Goal: Complete application form

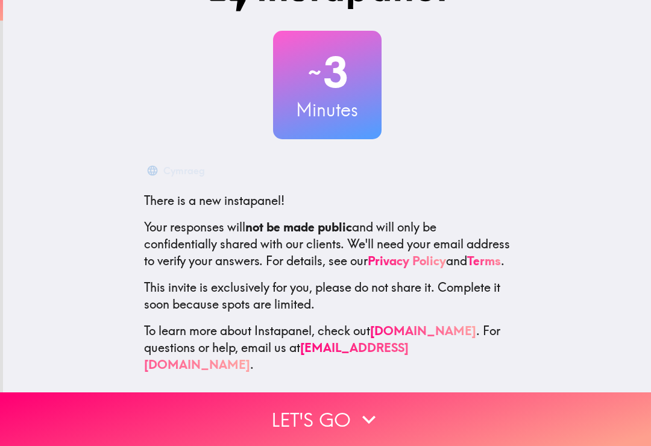
scroll to position [46, 0]
click at [379, 409] on icon "button" at bounding box center [369, 419] width 27 height 27
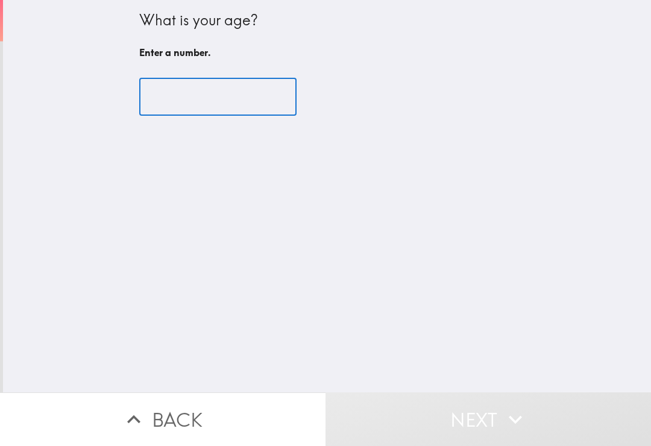
click at [257, 93] on input "number" at bounding box center [217, 96] width 157 height 37
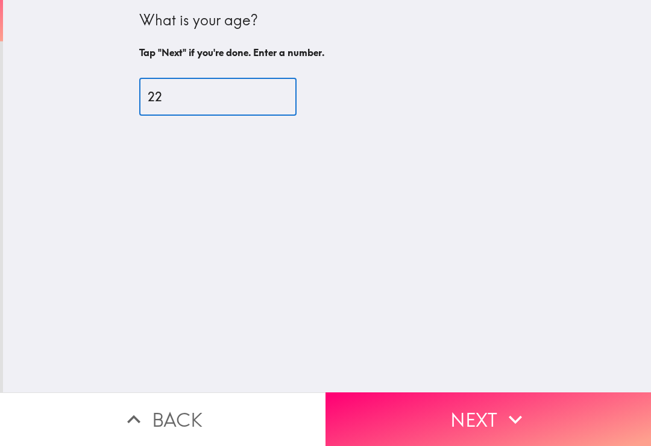
type input "22"
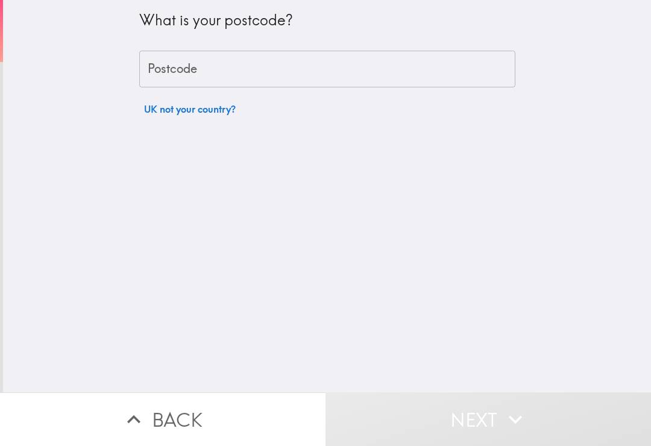
click at [419, 84] on input "Postcode" at bounding box center [327, 69] width 376 height 37
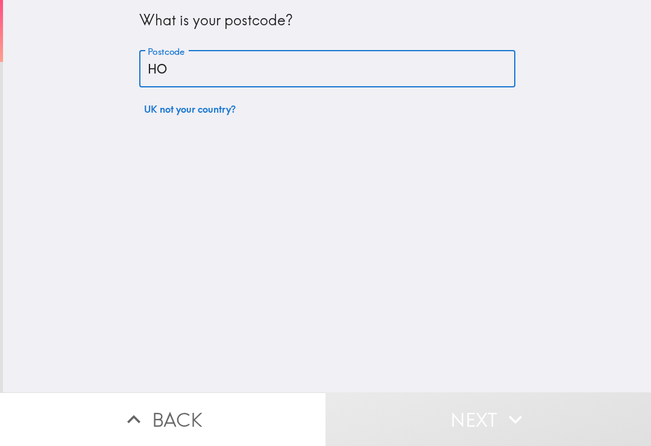
type input "H"
type input "0"
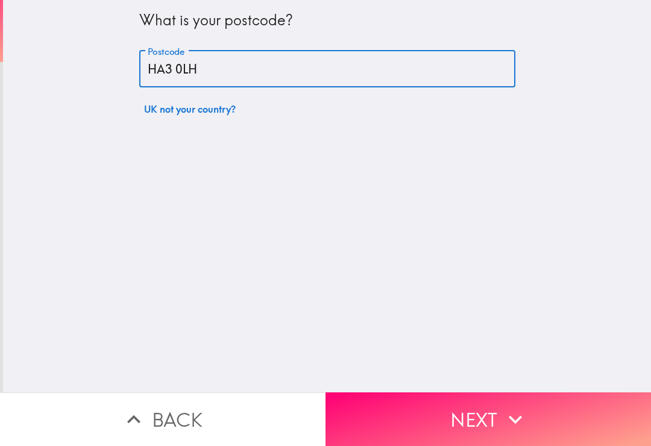
type input "HA3 0LH"
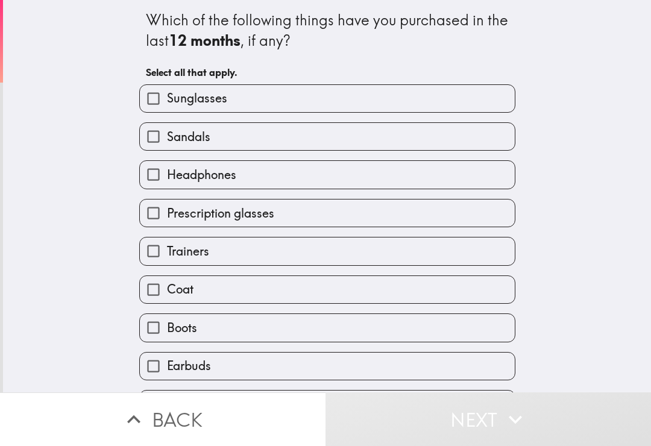
click at [469, 92] on label "Sunglasses" at bounding box center [327, 98] width 375 height 27
click at [167, 92] on input "Sunglasses" at bounding box center [153, 98] width 27 height 27
checkbox input "true"
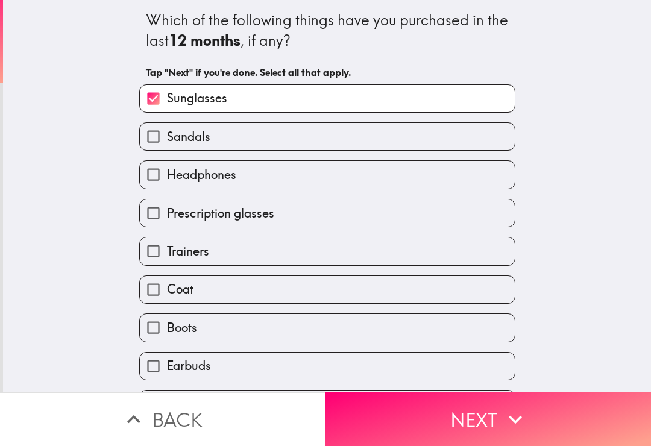
click at [457, 140] on label "Sandals" at bounding box center [327, 136] width 375 height 27
click at [167, 140] on input "Sandals" at bounding box center [153, 136] width 27 height 27
checkbox input "true"
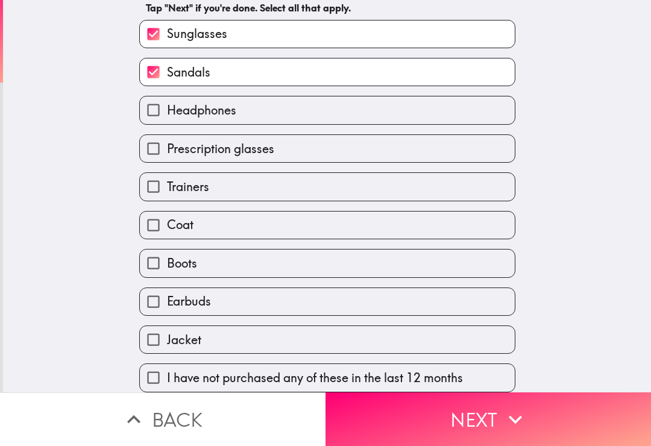
scroll to position [67, 0]
click at [443, 187] on label "Trainers" at bounding box center [327, 186] width 375 height 27
click at [167, 187] on input "Trainers" at bounding box center [153, 186] width 27 height 27
checkbox input "true"
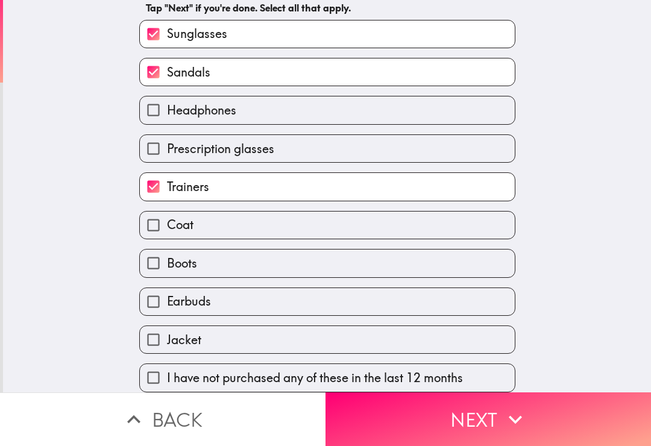
click at [438, 244] on div "Boots" at bounding box center [323, 258] width 386 height 38
click at [432, 222] on label "Coat" at bounding box center [327, 225] width 375 height 27
click at [167, 222] on input "Coat" at bounding box center [153, 225] width 27 height 27
checkbox input "true"
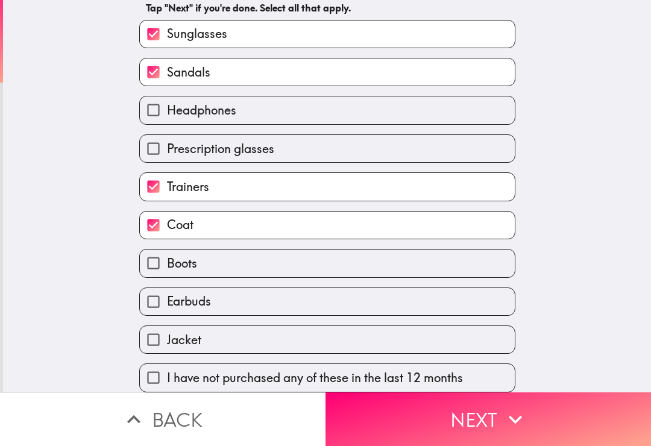
click at [411, 335] on label "Jacket" at bounding box center [327, 339] width 375 height 27
click at [167, 335] on input "Jacket" at bounding box center [153, 339] width 27 height 27
checkbox input "true"
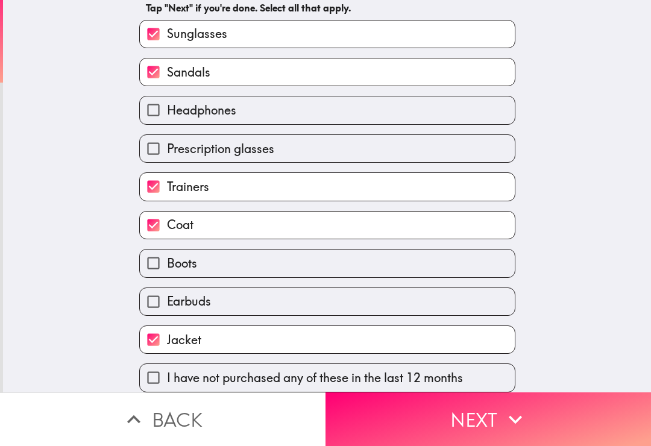
click at [423, 412] on button "Next" at bounding box center [489, 420] width 326 height 54
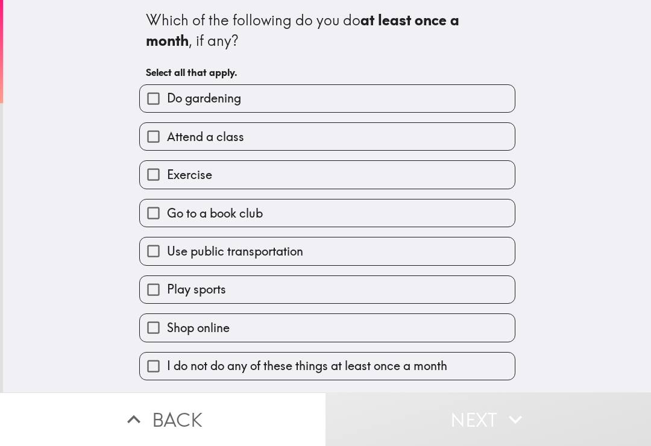
click at [443, 139] on label "Attend a class" at bounding box center [327, 136] width 375 height 27
click at [167, 139] on input "Attend a class" at bounding box center [153, 136] width 27 height 27
checkbox input "true"
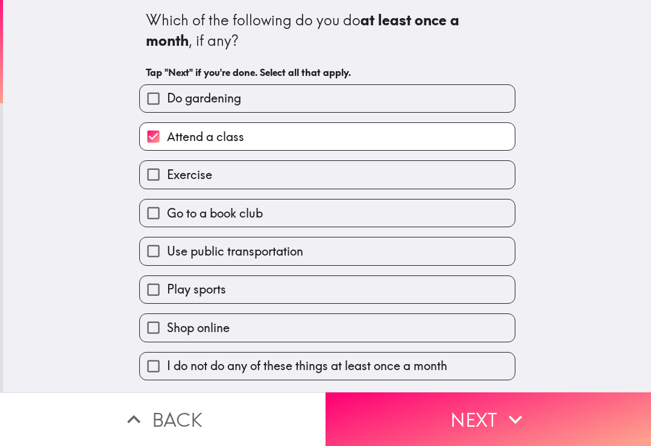
click at [428, 179] on label "Exercise" at bounding box center [327, 174] width 375 height 27
click at [167, 179] on input "Exercise" at bounding box center [153, 174] width 27 height 27
checkbox input "true"
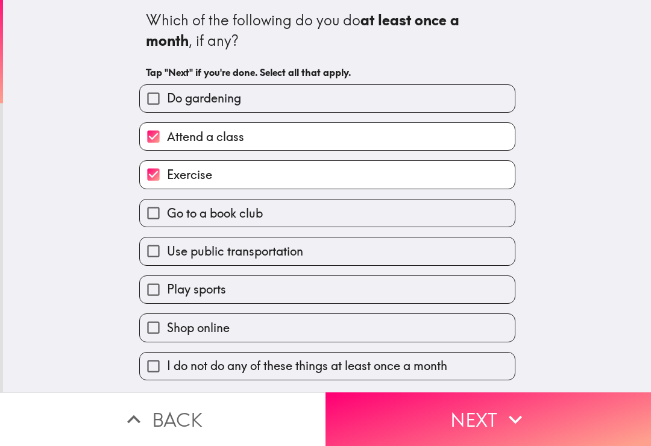
click at [423, 258] on label "Use public transportation" at bounding box center [327, 251] width 375 height 27
click at [167, 258] on input "Use public transportation" at bounding box center [153, 251] width 27 height 27
checkbox input "true"
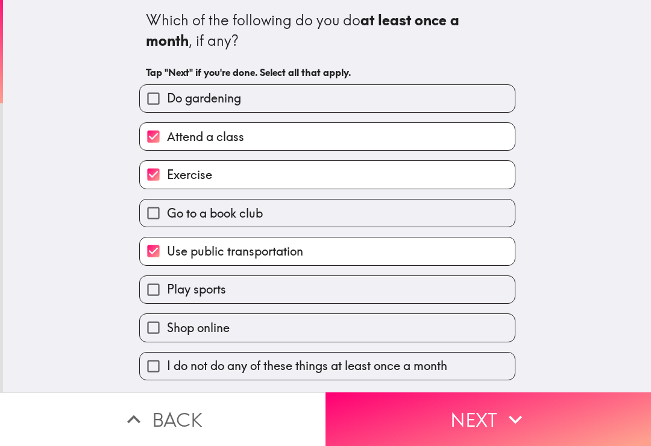
click at [426, 335] on label "Shop online" at bounding box center [327, 327] width 375 height 27
click at [167, 335] on input "Shop online" at bounding box center [153, 327] width 27 height 27
checkbox input "true"
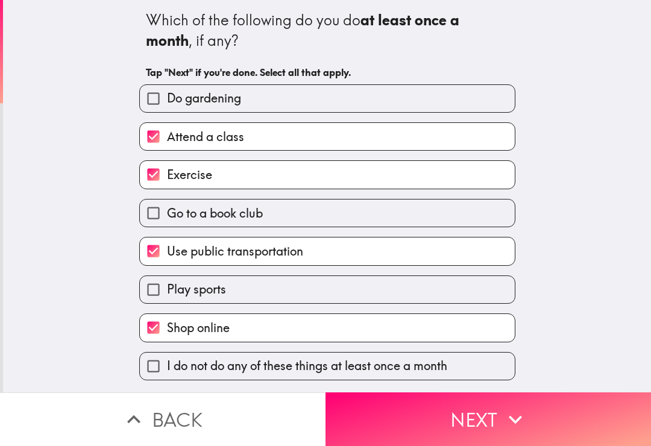
click at [478, 420] on button "Next" at bounding box center [489, 420] width 326 height 54
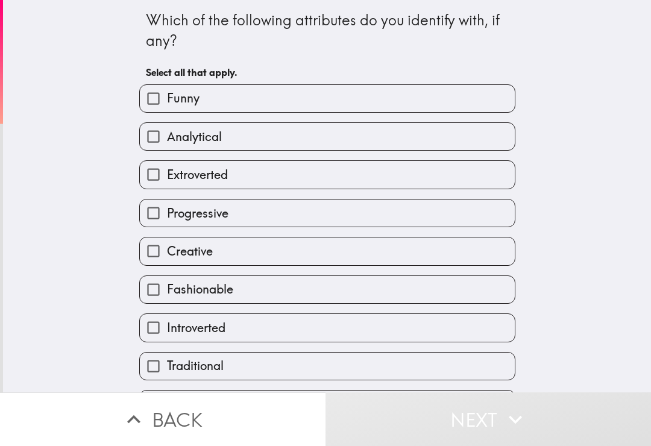
click at [458, 93] on label "Funny" at bounding box center [327, 98] width 375 height 27
click at [167, 93] on input "Funny" at bounding box center [153, 98] width 27 height 27
checkbox input "true"
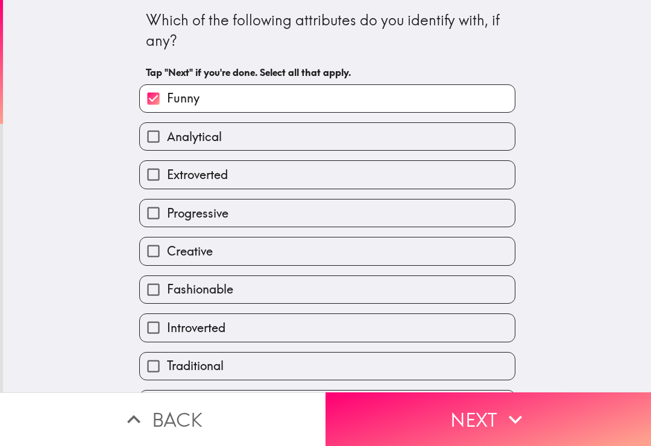
click at [448, 185] on label "Extroverted" at bounding box center [327, 174] width 375 height 27
click at [167, 185] on input "Extroverted" at bounding box center [153, 174] width 27 height 27
checkbox input "true"
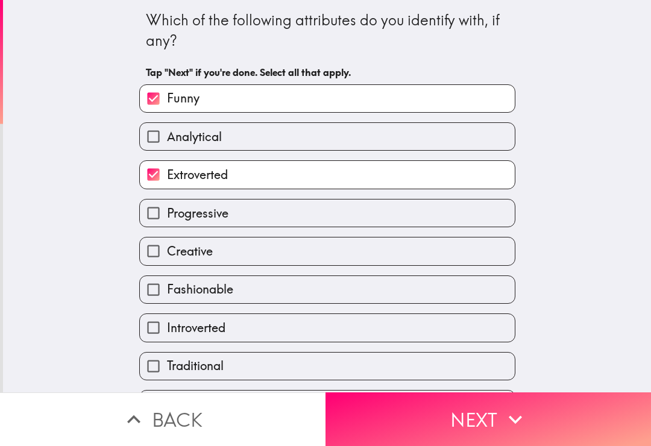
click at [453, 247] on label "Creative" at bounding box center [327, 251] width 375 height 27
click at [167, 247] on input "Creative" at bounding box center [153, 251] width 27 height 27
checkbox input "true"
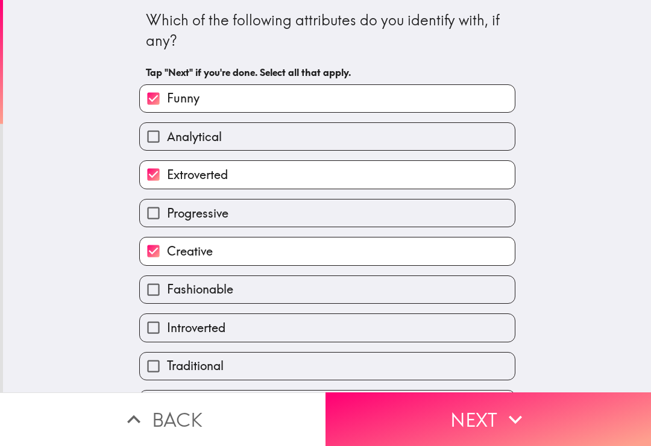
click at [454, 284] on label "Fashionable" at bounding box center [327, 289] width 375 height 27
click at [167, 284] on input "Fashionable" at bounding box center [153, 289] width 27 height 27
checkbox input "true"
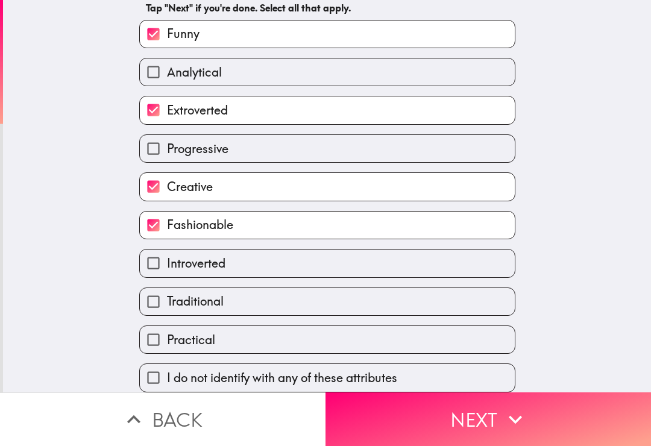
scroll to position [67, 0]
click at [473, 335] on label "Practical" at bounding box center [327, 339] width 375 height 27
click at [167, 335] on input "Practical" at bounding box center [153, 339] width 27 height 27
checkbox input "true"
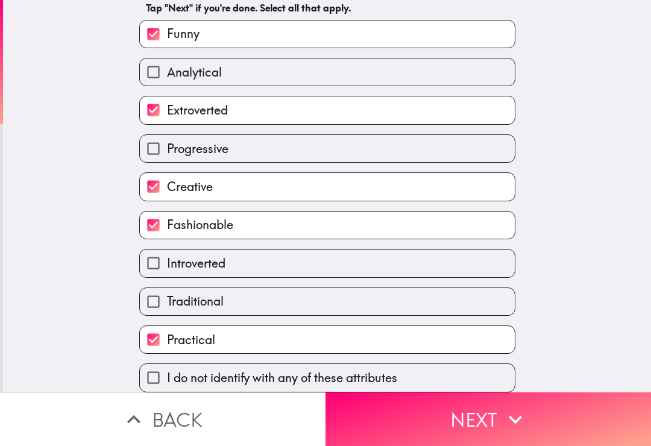
click at [540, 419] on button "Next" at bounding box center [489, 420] width 326 height 54
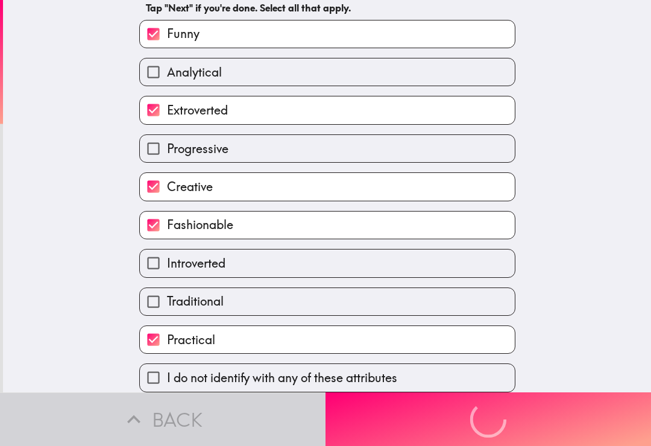
scroll to position [0, 0]
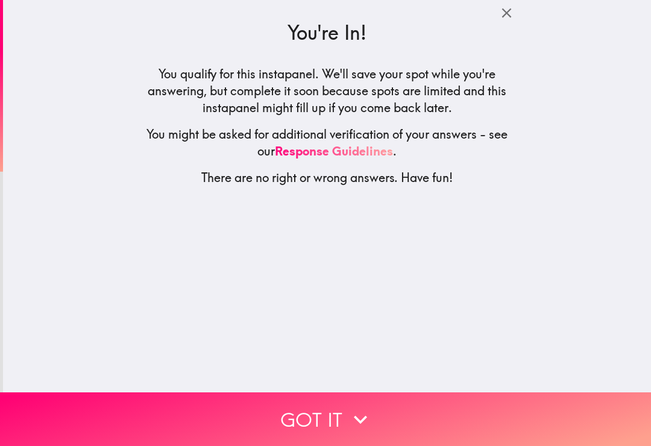
click at [536, 408] on button "Got it" at bounding box center [325, 420] width 651 height 54
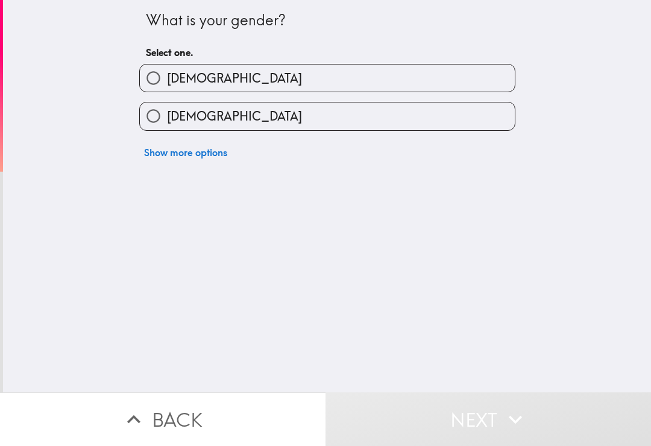
click at [478, 104] on label "[DEMOGRAPHIC_DATA]" at bounding box center [327, 116] width 375 height 27
click at [167, 104] on input "[DEMOGRAPHIC_DATA]" at bounding box center [153, 116] width 27 height 27
radio input "true"
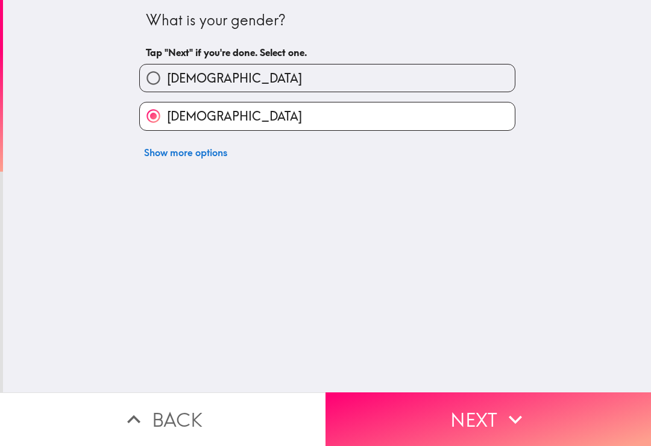
click at [539, 419] on button "Next" at bounding box center [489, 420] width 326 height 54
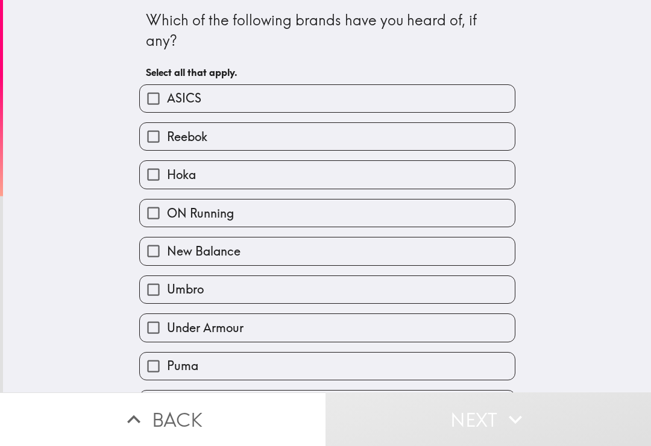
click at [450, 134] on label "Reebok" at bounding box center [327, 136] width 375 height 27
click at [167, 134] on input "Reebok" at bounding box center [153, 136] width 27 height 27
checkbox input "true"
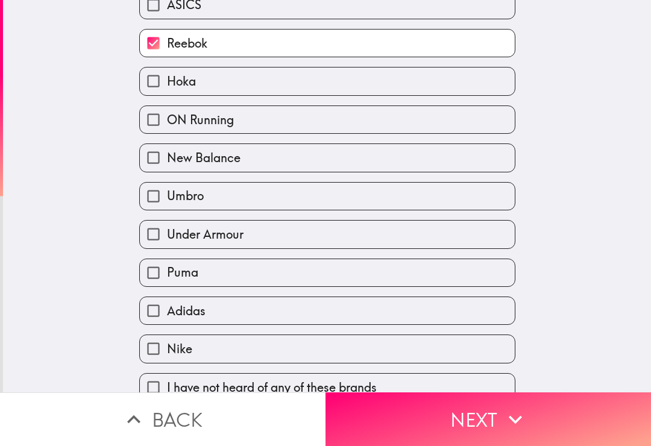
click at [464, 162] on label "New Balance" at bounding box center [327, 157] width 375 height 27
click at [167, 162] on input "New Balance" at bounding box center [153, 157] width 27 height 27
checkbox input "true"
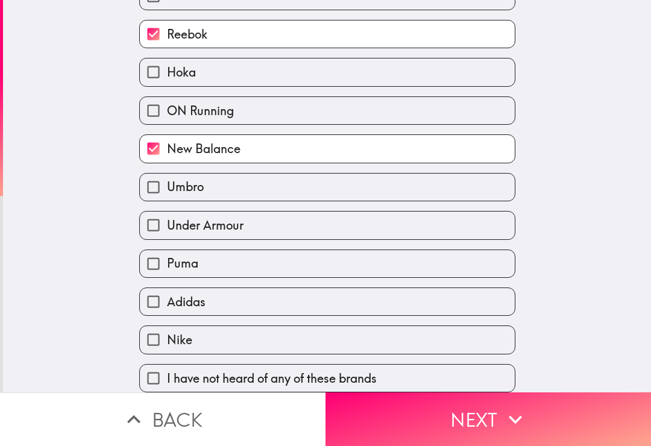
scroll to position [106, 0]
click at [448, 221] on label "Under Armour" at bounding box center [327, 225] width 375 height 27
click at [167, 221] on input "Under Armour" at bounding box center [153, 225] width 27 height 27
checkbox input "true"
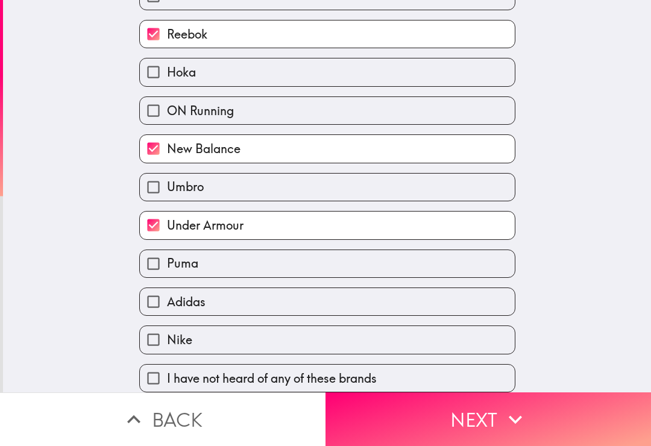
click at [422, 270] on label "Puma" at bounding box center [327, 263] width 375 height 27
click at [167, 270] on input "Puma" at bounding box center [153, 263] width 27 height 27
checkbox input "true"
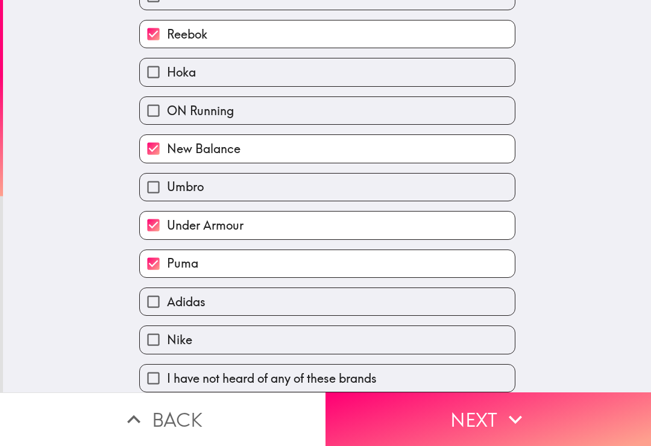
click at [411, 294] on label "Adidas" at bounding box center [327, 301] width 375 height 27
click at [167, 294] on input "Adidas" at bounding box center [153, 301] width 27 height 27
checkbox input "true"
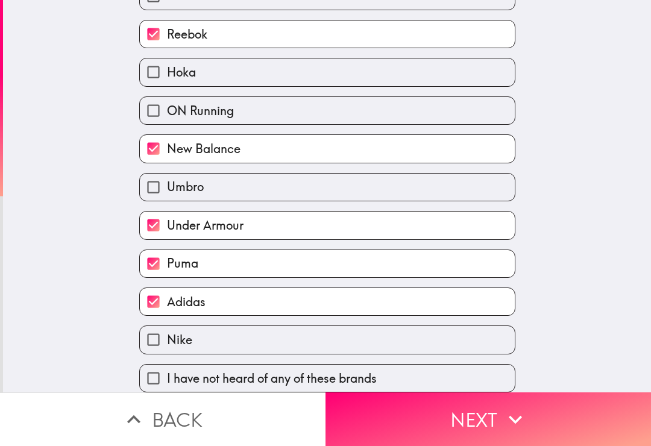
click at [411, 346] on label "Nike" at bounding box center [327, 339] width 375 height 27
click at [167, 346] on input "Nike" at bounding box center [153, 339] width 27 height 27
checkbox input "true"
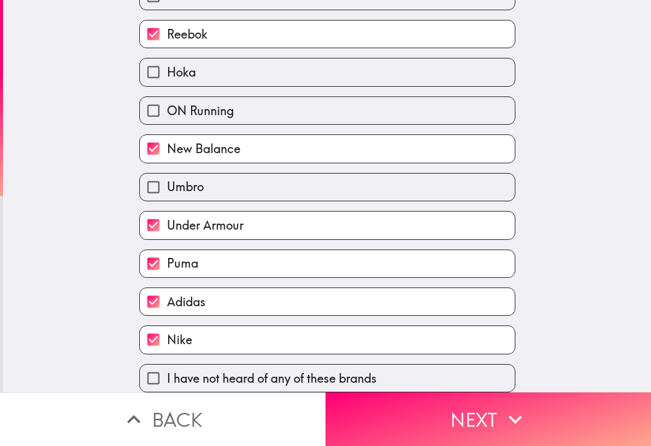
click at [461, 419] on button "Next" at bounding box center [489, 420] width 326 height 54
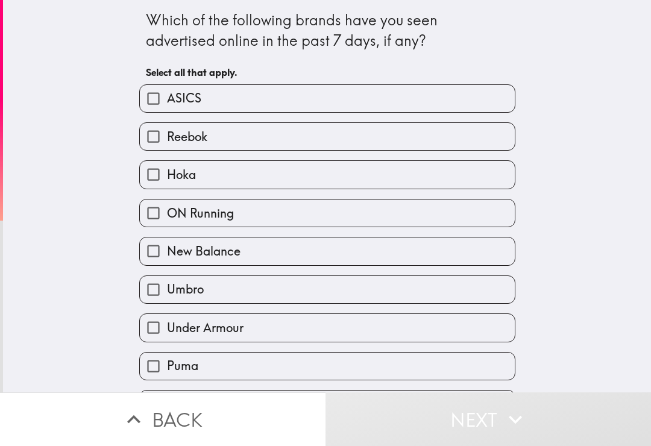
click at [473, 138] on label "Reebok" at bounding box center [327, 136] width 375 height 27
click at [167, 138] on input "Reebok" at bounding box center [153, 136] width 27 height 27
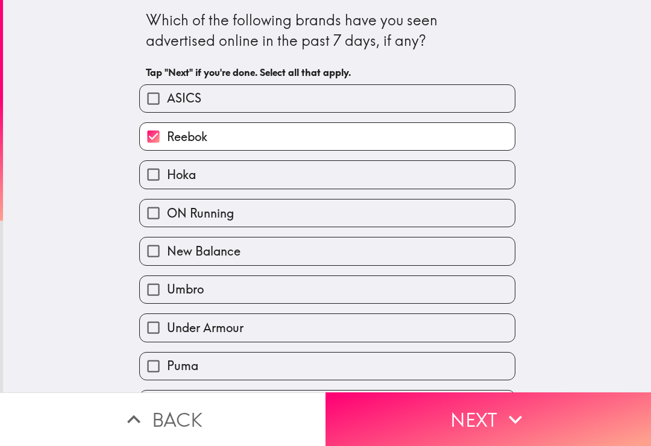
click at [445, 142] on label "Reebok" at bounding box center [327, 136] width 375 height 27
click at [167, 142] on input "Reebok" at bounding box center [153, 136] width 27 height 27
checkbox input "false"
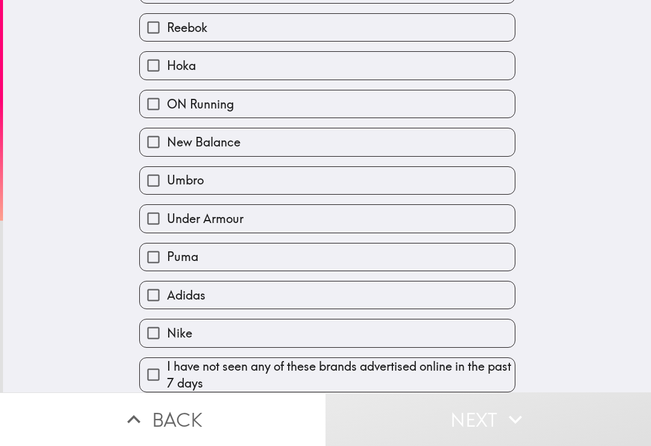
scroll to position [112, 0]
click at [406, 291] on label "Adidas" at bounding box center [327, 295] width 375 height 27
click at [167, 291] on input "Adidas" at bounding box center [153, 295] width 27 height 27
checkbox input "true"
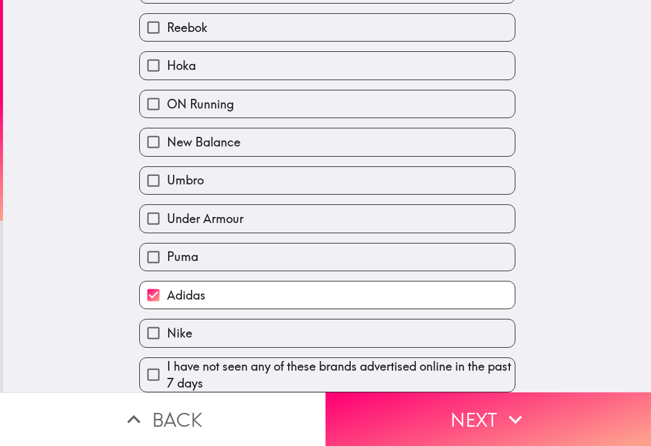
click at [437, 218] on label "Under Armour" at bounding box center [327, 218] width 375 height 27
click at [167, 218] on input "Under Armour" at bounding box center [153, 218] width 27 height 27
checkbox input "true"
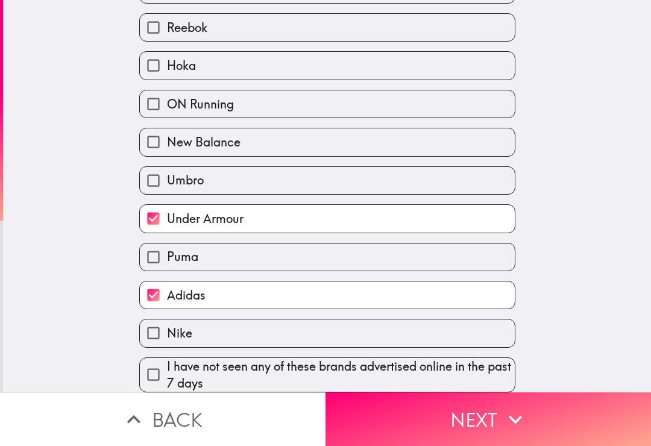
click at [450, 417] on button "Next" at bounding box center [489, 420] width 326 height 54
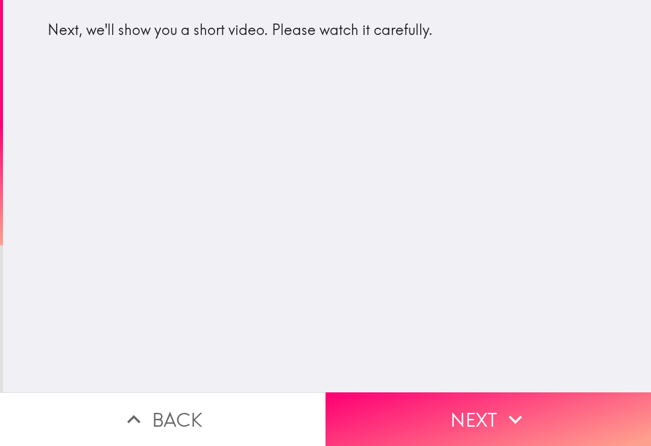
click at [444, 400] on button "Next" at bounding box center [489, 420] width 326 height 54
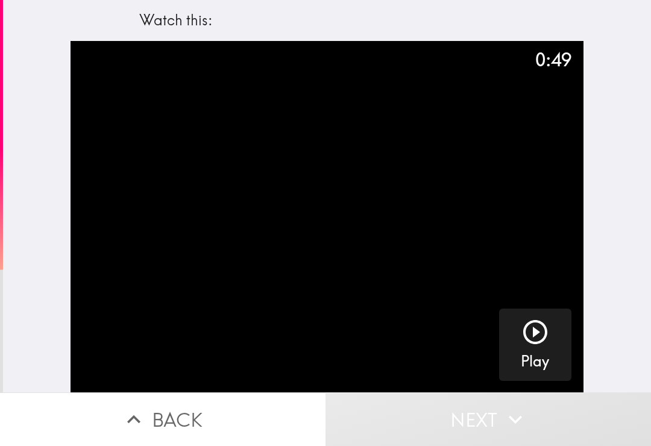
click at [539, 333] on icon "button" at bounding box center [535, 332] width 29 height 29
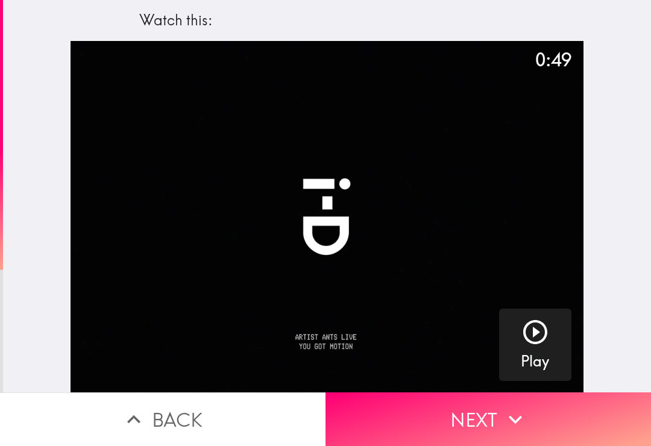
click at [587, 412] on button "Next" at bounding box center [489, 420] width 326 height 54
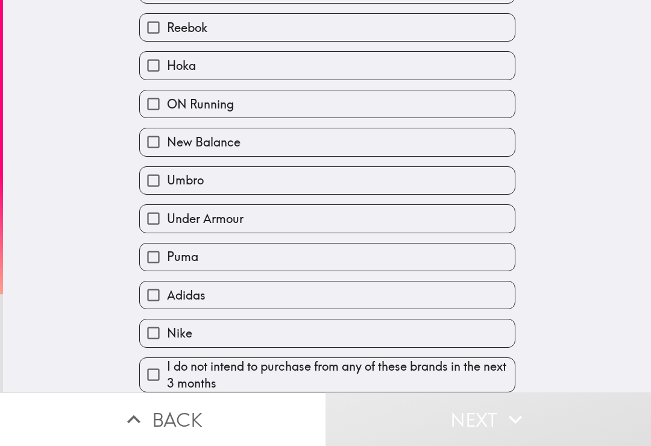
scroll to position [112, 0]
click at [374, 292] on label "Adidas" at bounding box center [327, 295] width 375 height 27
click at [167, 292] on input "Adidas" at bounding box center [153, 295] width 27 height 27
checkbox input "true"
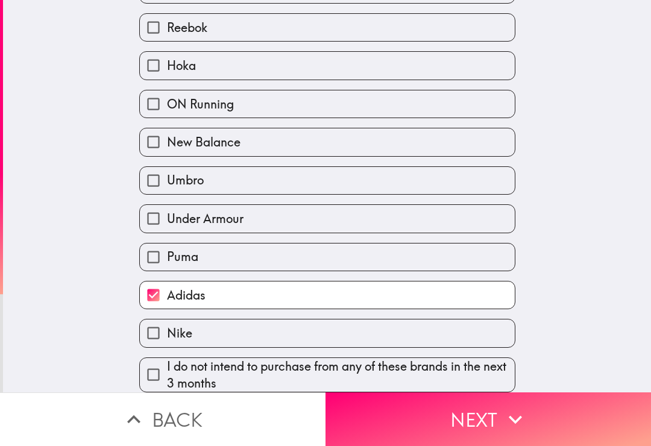
click at [421, 142] on label "New Balance" at bounding box center [327, 141] width 375 height 27
click at [167, 142] on input "New Balance" at bounding box center [153, 141] width 27 height 27
checkbox input "true"
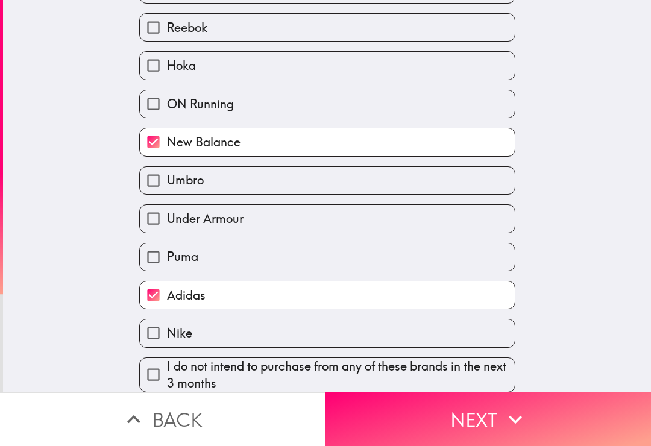
click at [390, 338] on label "Nike" at bounding box center [327, 333] width 375 height 27
click at [167, 338] on input "Nike" at bounding box center [153, 333] width 27 height 27
checkbox input "true"
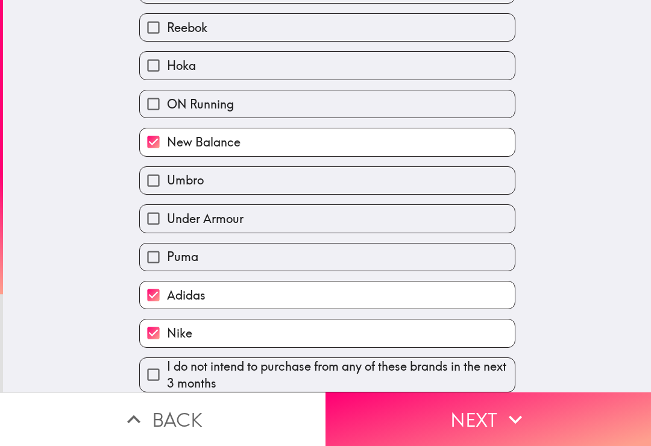
click at [455, 420] on button "Next" at bounding box center [489, 420] width 326 height 54
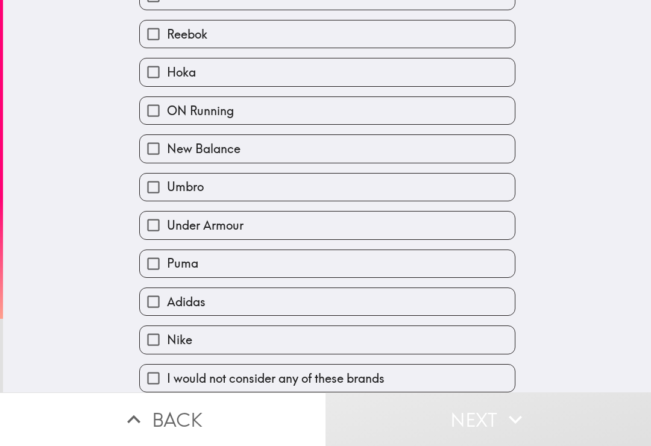
scroll to position [106, 0]
click at [362, 340] on label "Nike" at bounding box center [327, 339] width 375 height 27
click at [167, 340] on input "Nike" at bounding box center [153, 339] width 27 height 27
checkbox input "true"
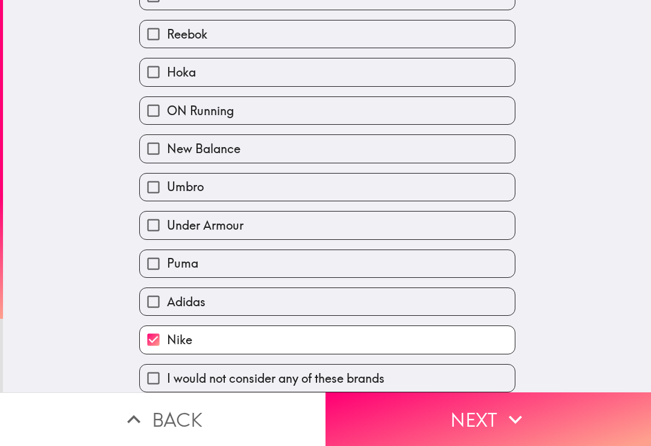
click at [376, 300] on label "Adidas" at bounding box center [327, 301] width 375 height 27
click at [167, 300] on input "Adidas" at bounding box center [153, 301] width 27 height 27
checkbox input "true"
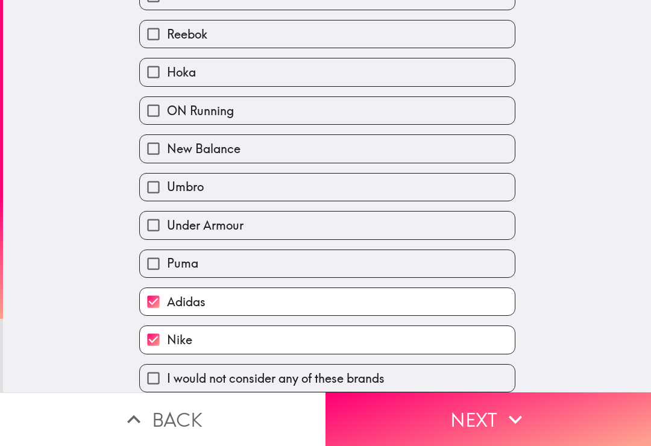
click at [396, 226] on label "Under Armour" at bounding box center [327, 225] width 375 height 27
click at [167, 226] on input "Under Armour" at bounding box center [153, 225] width 27 height 27
checkbox input "true"
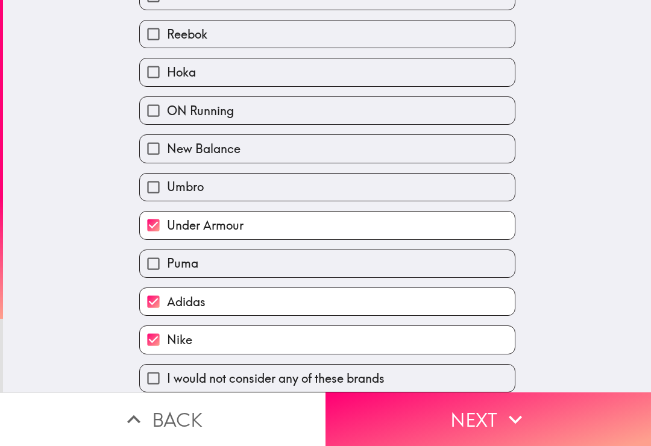
click at [402, 156] on label "New Balance" at bounding box center [327, 148] width 375 height 27
click at [167, 156] on input "New Balance" at bounding box center [153, 148] width 27 height 27
checkbox input "true"
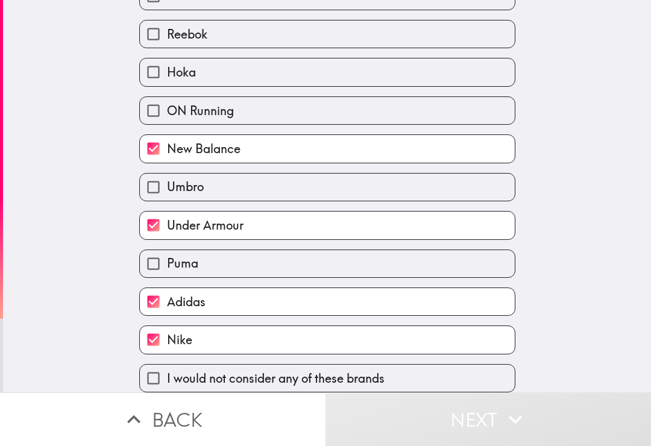
click at [480, 30] on label "Reebok" at bounding box center [327, 34] width 375 height 27
click at [167, 30] on input "Reebok" at bounding box center [153, 34] width 27 height 27
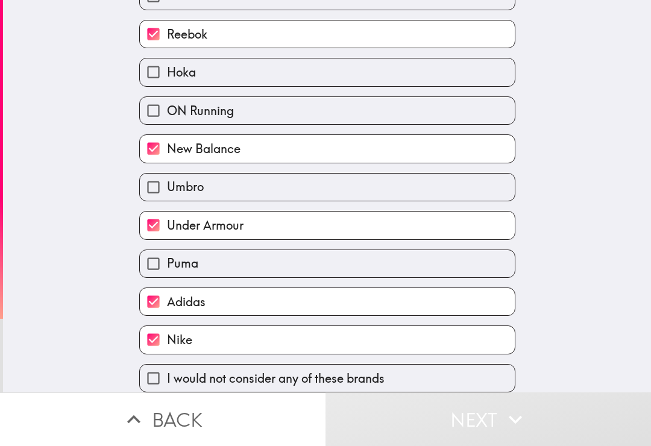
click at [464, 40] on label "Reebok" at bounding box center [327, 34] width 375 height 27
click at [167, 40] on input "Reebok" at bounding box center [153, 34] width 27 height 27
checkbox input "false"
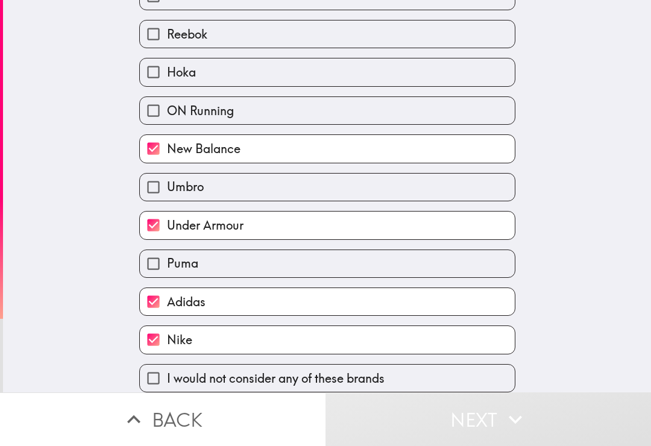
click at [432, 150] on label "New Balance" at bounding box center [327, 148] width 375 height 27
click at [167, 150] on input "New Balance" at bounding box center [153, 148] width 27 height 27
checkbox input "false"
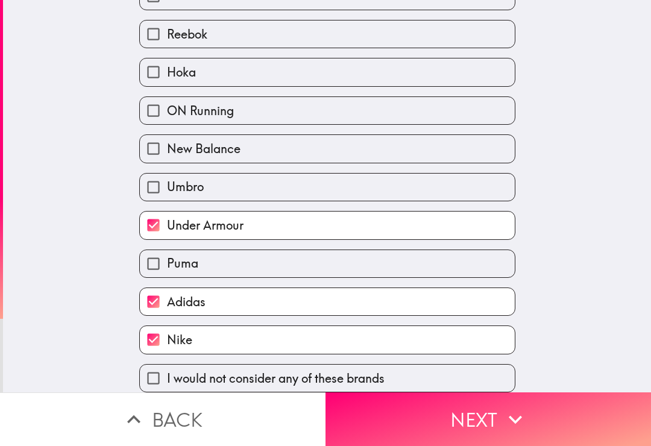
click at [431, 426] on button "Next" at bounding box center [489, 420] width 326 height 54
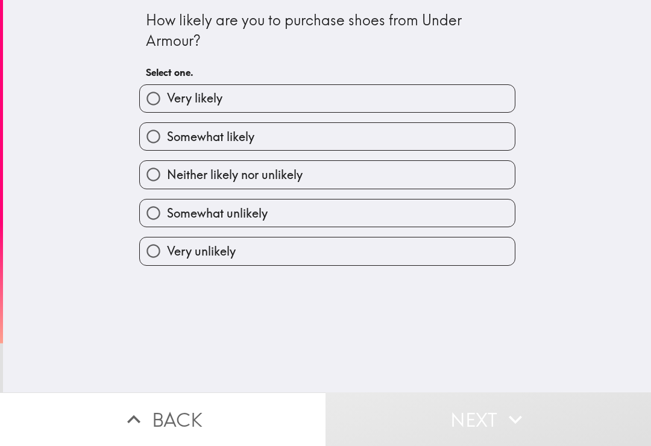
click at [434, 137] on label "Somewhat likely" at bounding box center [327, 136] width 375 height 27
click at [167, 137] on input "Somewhat likely" at bounding box center [153, 136] width 27 height 27
radio input "true"
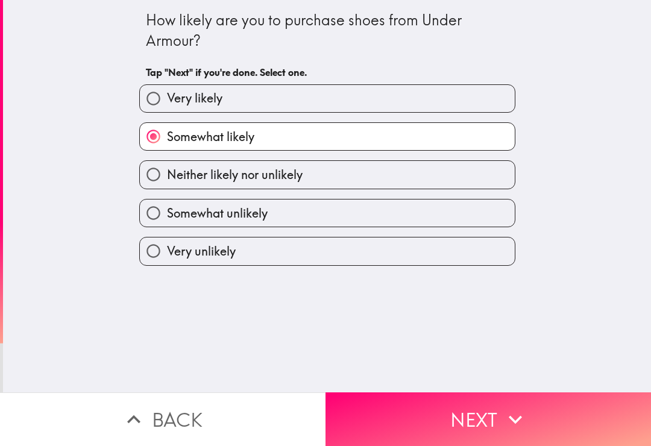
click at [440, 406] on button "Next" at bounding box center [489, 420] width 326 height 54
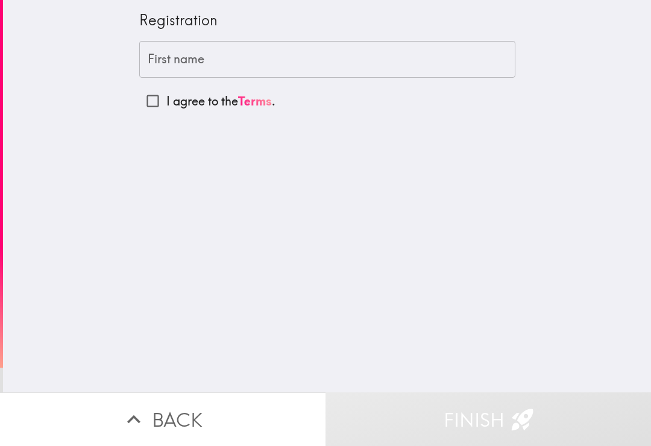
click at [471, 63] on input "First name" at bounding box center [327, 59] width 376 height 37
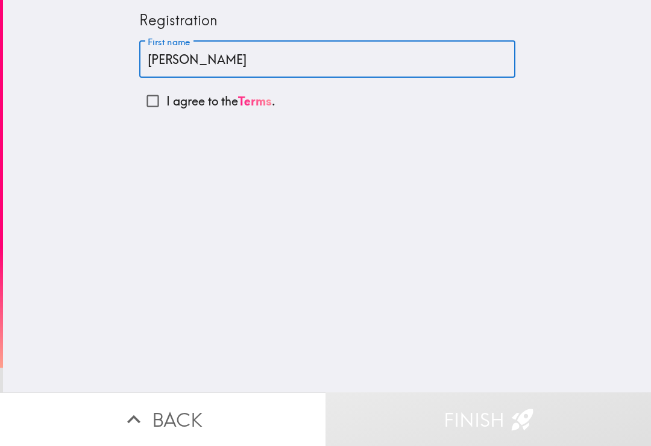
type input "[PERSON_NAME]"
click at [156, 101] on input "I agree to the Terms ." at bounding box center [152, 100] width 27 height 27
checkbox input "true"
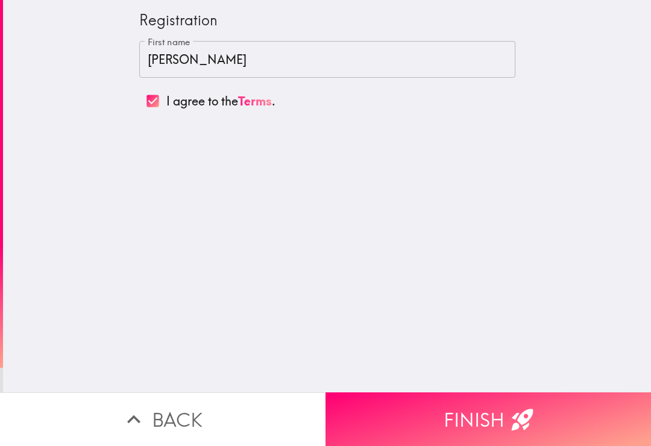
click at [442, 412] on button "Finish" at bounding box center [489, 420] width 326 height 54
